Goal: Entertainment & Leisure: Consume media (video, audio)

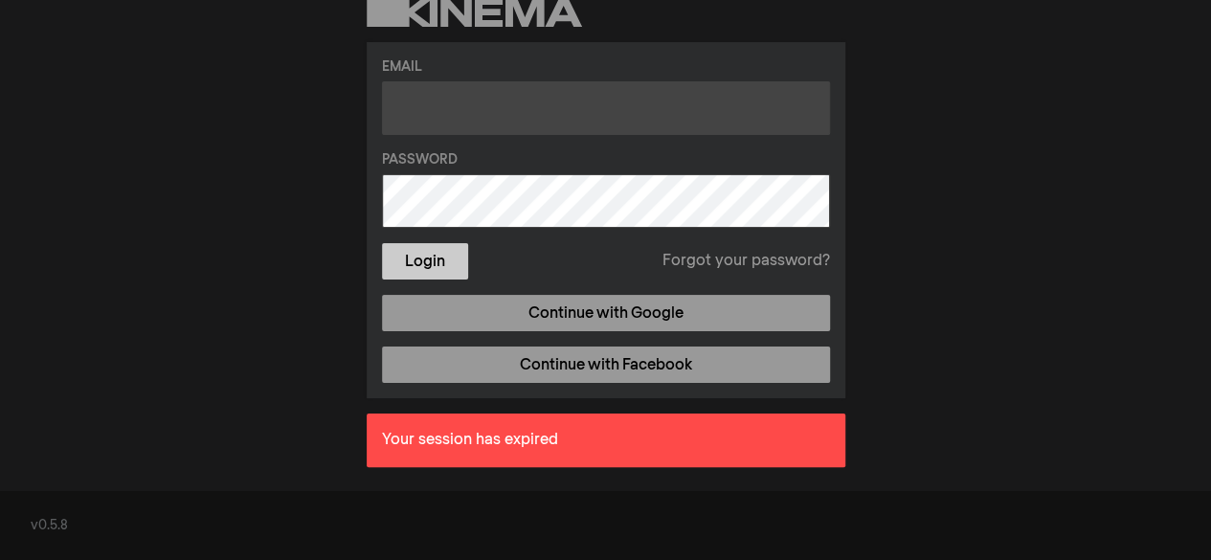
type input "[EMAIL_ADDRESS][DOMAIN_NAME]"
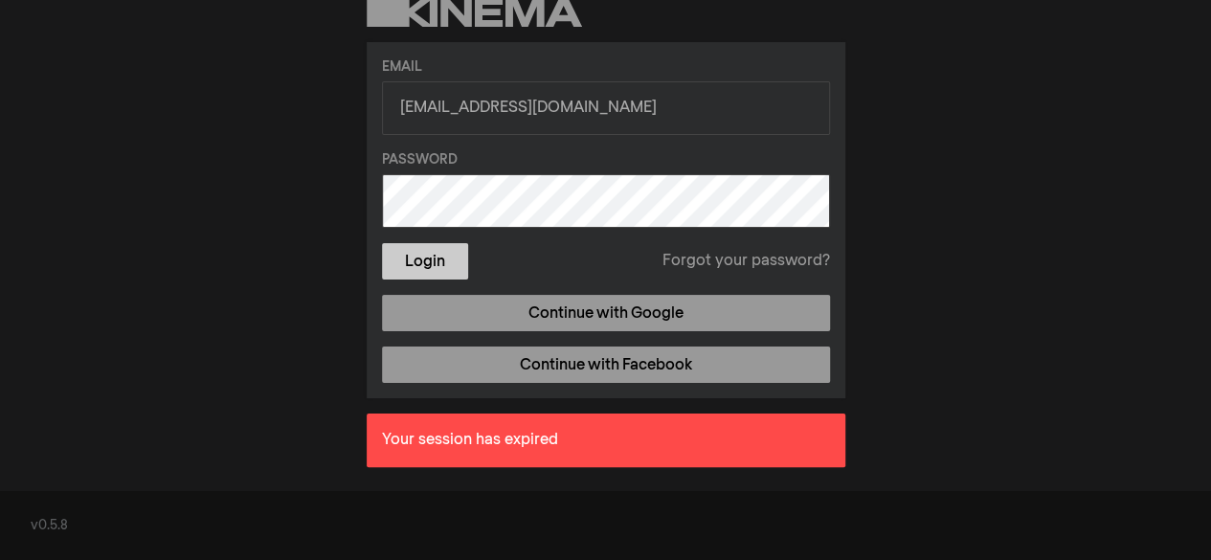
click at [423, 252] on form "Email [EMAIL_ADDRESS][DOMAIN_NAME] Password Login Forgot your password?" at bounding box center [606, 168] width 448 height 223
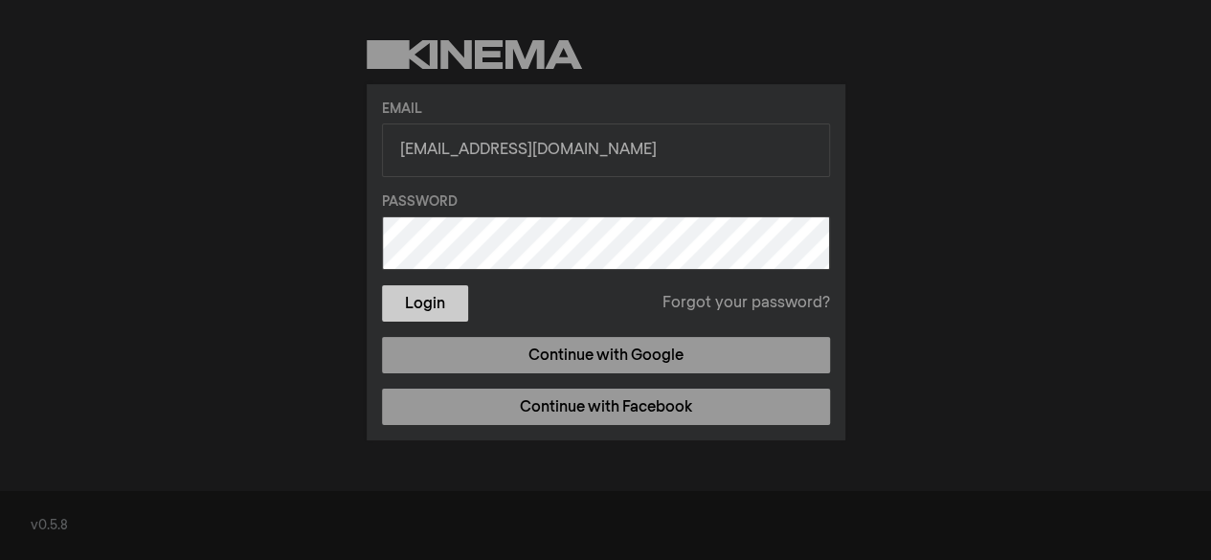
click at [420, 296] on button "Login" at bounding box center [425, 303] width 86 height 36
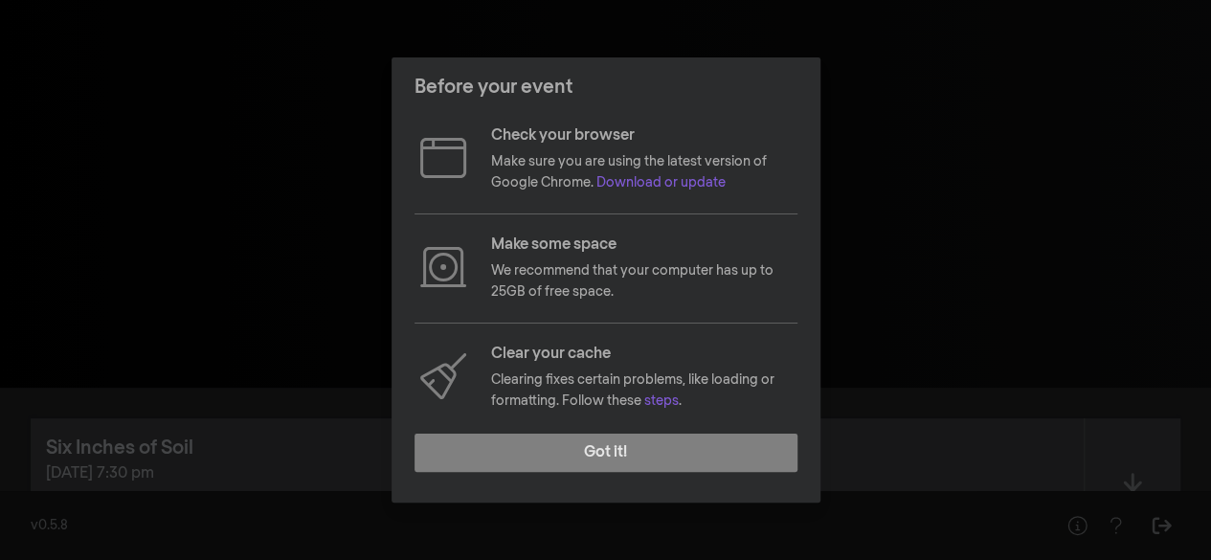
scroll to position [281, 0]
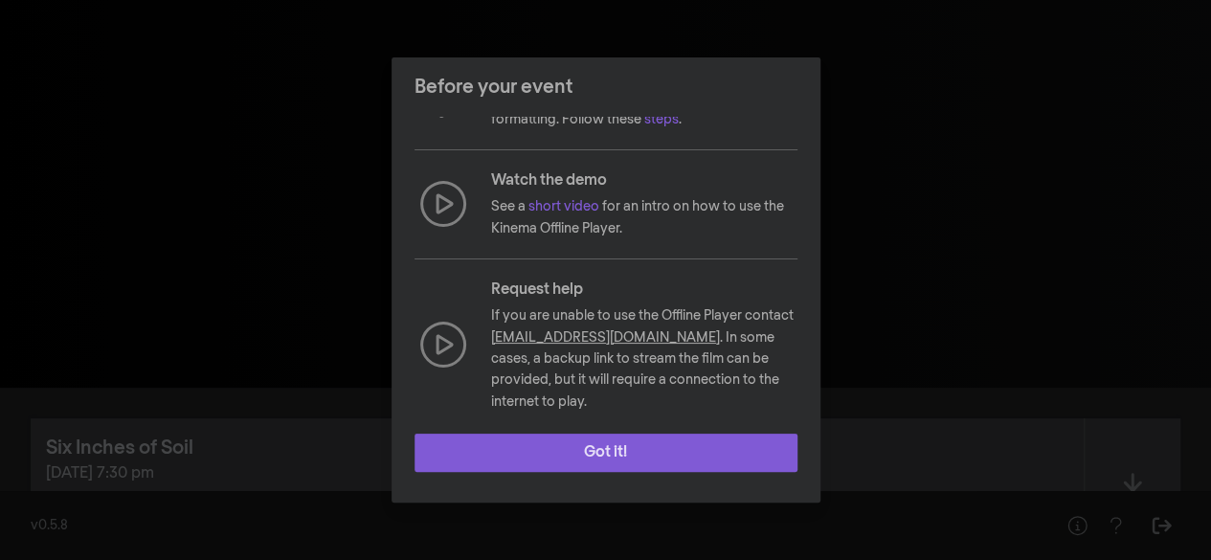
click at [608, 448] on button "Got it!" at bounding box center [605, 453] width 383 height 38
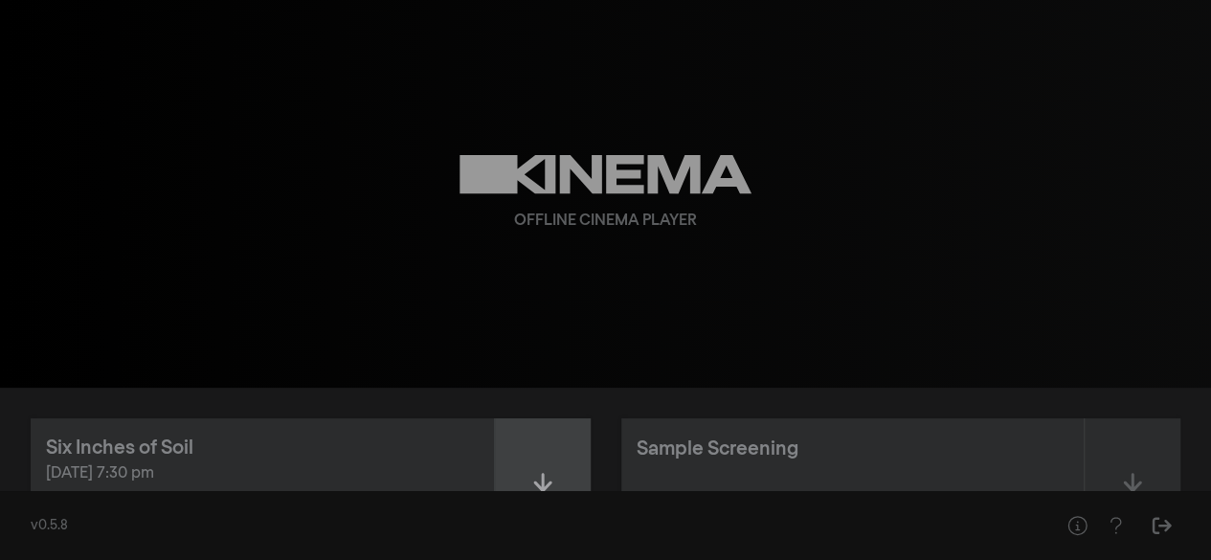
click at [534, 468] on div at bounding box center [543, 486] width 96 height 136
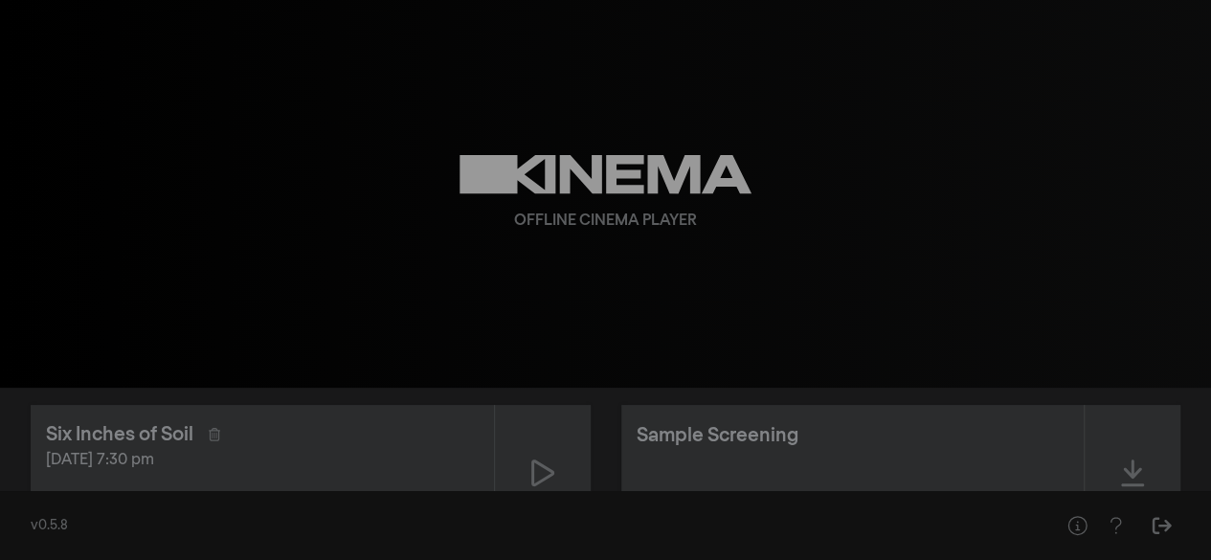
scroll to position [96, 0]
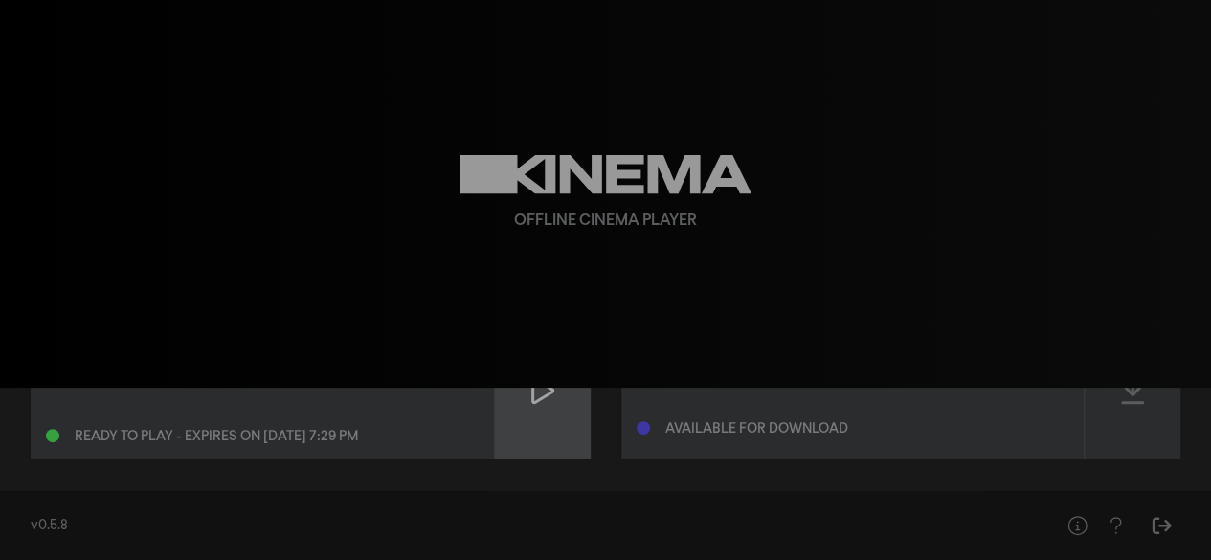
click at [546, 392] on icon at bounding box center [542, 390] width 23 height 31
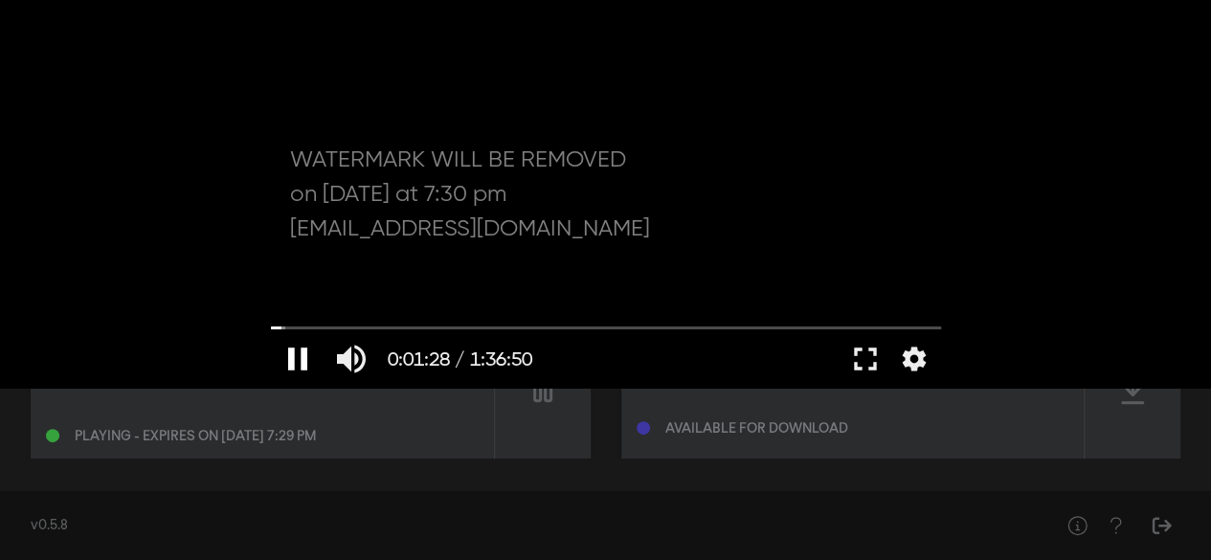
click at [306, 361] on button "pause" at bounding box center [298, 358] width 54 height 57
click at [285, 421] on div "Ready to play - expires on [DATE] 7:29 pm" at bounding box center [262, 431] width 433 height 23
drag, startPoint x: 1224, startPoint y: 6, endPoint x: 890, endPoint y: 219, distance: 396.5
click at [890, 219] on div at bounding box center [605, 194] width 689 height 388
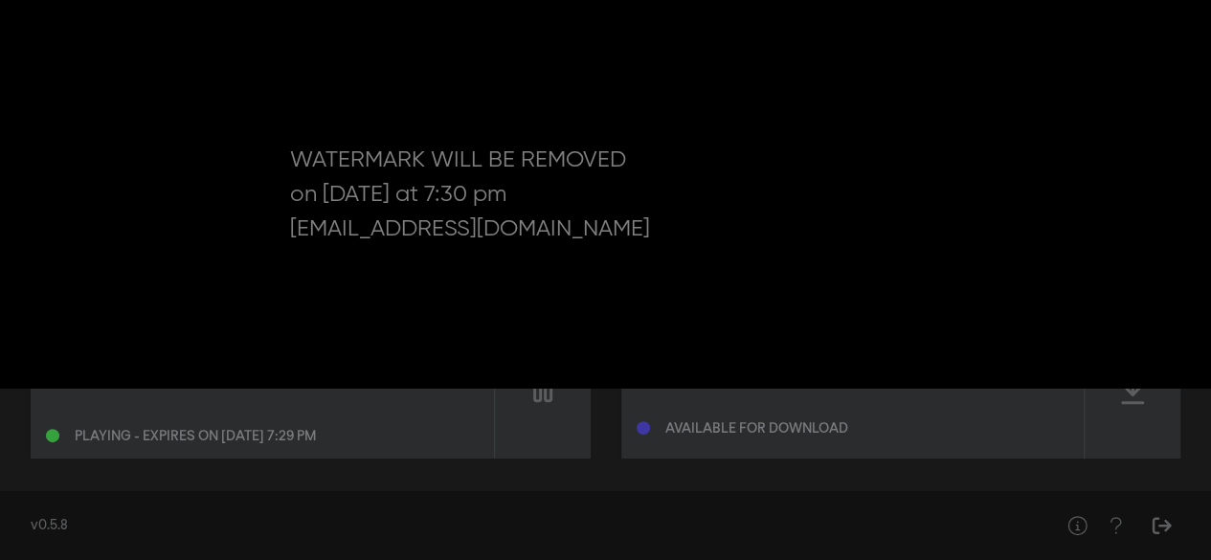
scroll to position [107, 0]
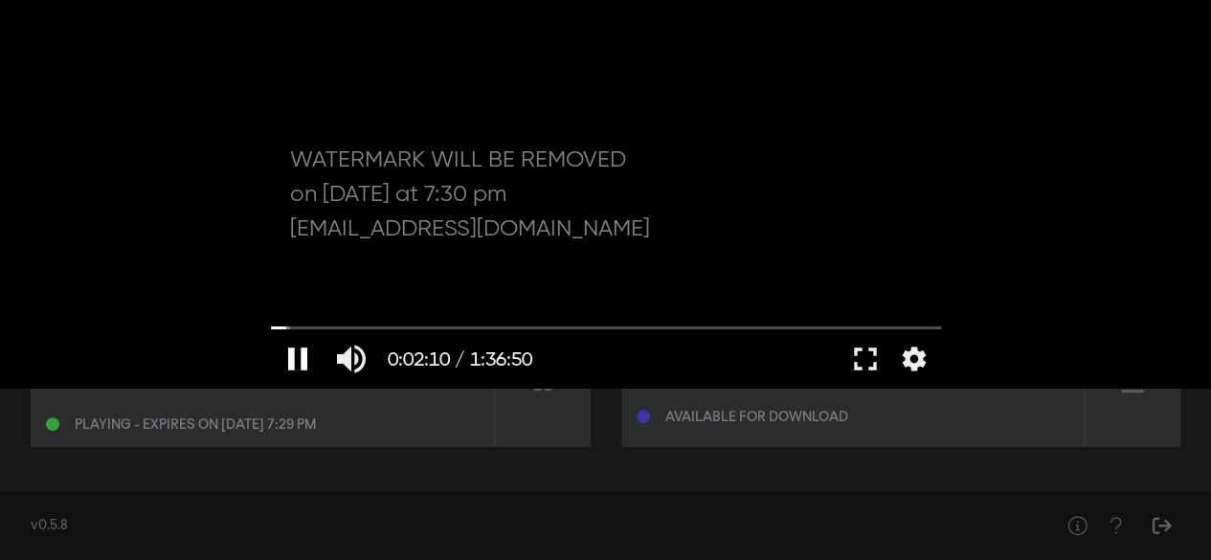
click at [293, 363] on button "pause" at bounding box center [298, 358] width 54 height 57
type input "130.342211"
